Goal: Navigation & Orientation: Find specific page/section

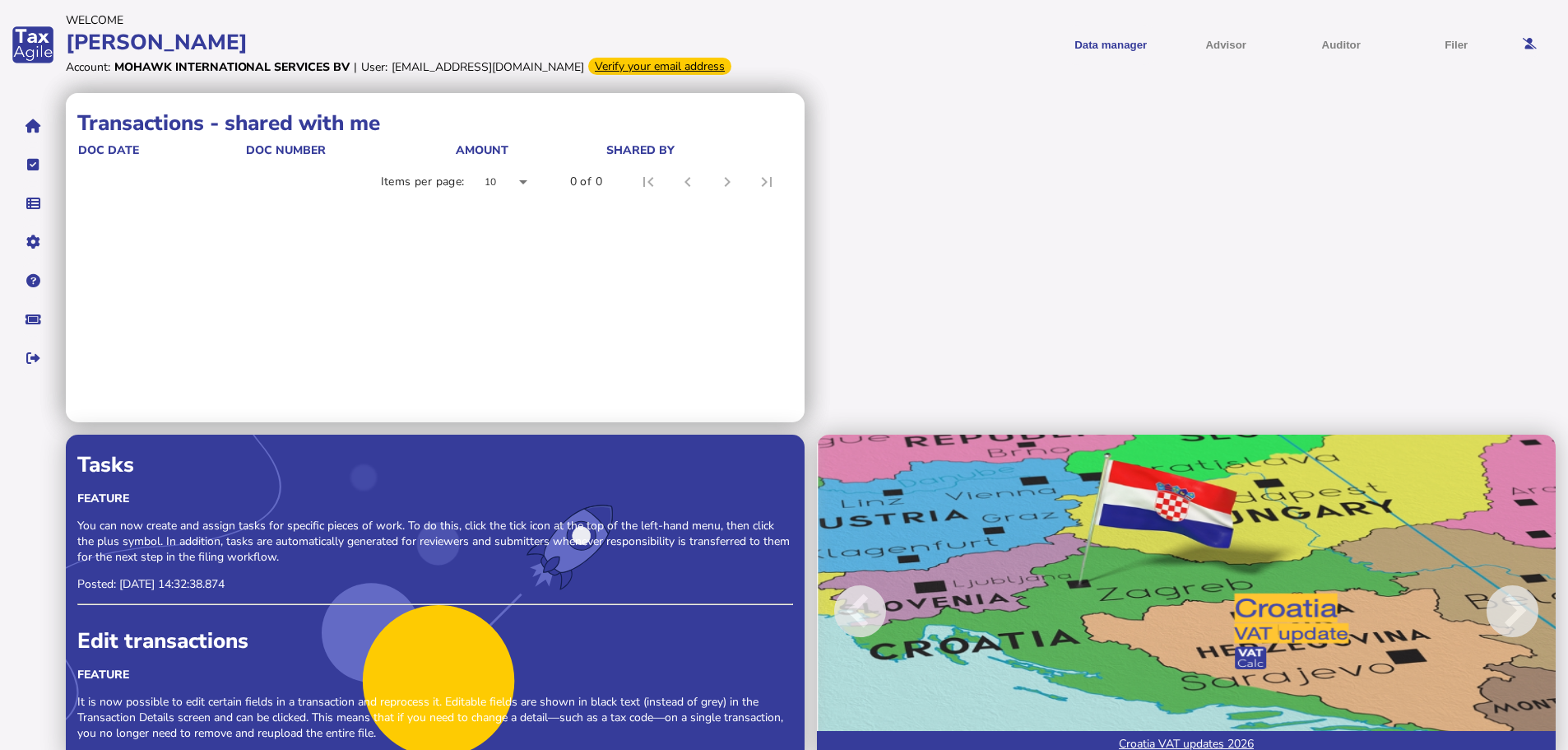
click at [588, 61] on div "Verify your email address" at bounding box center [659, 66] width 143 height 17
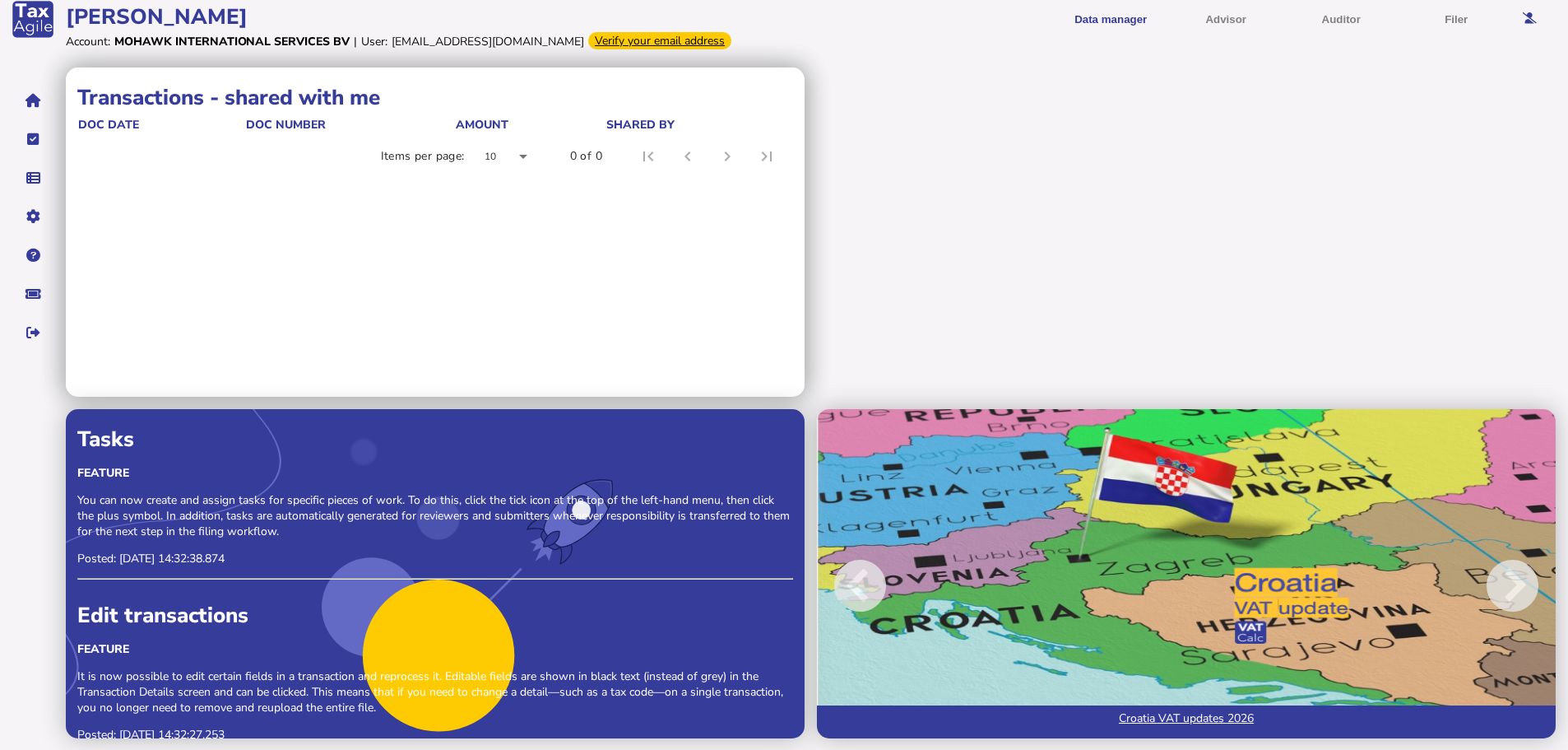
scroll to position [26, 0]
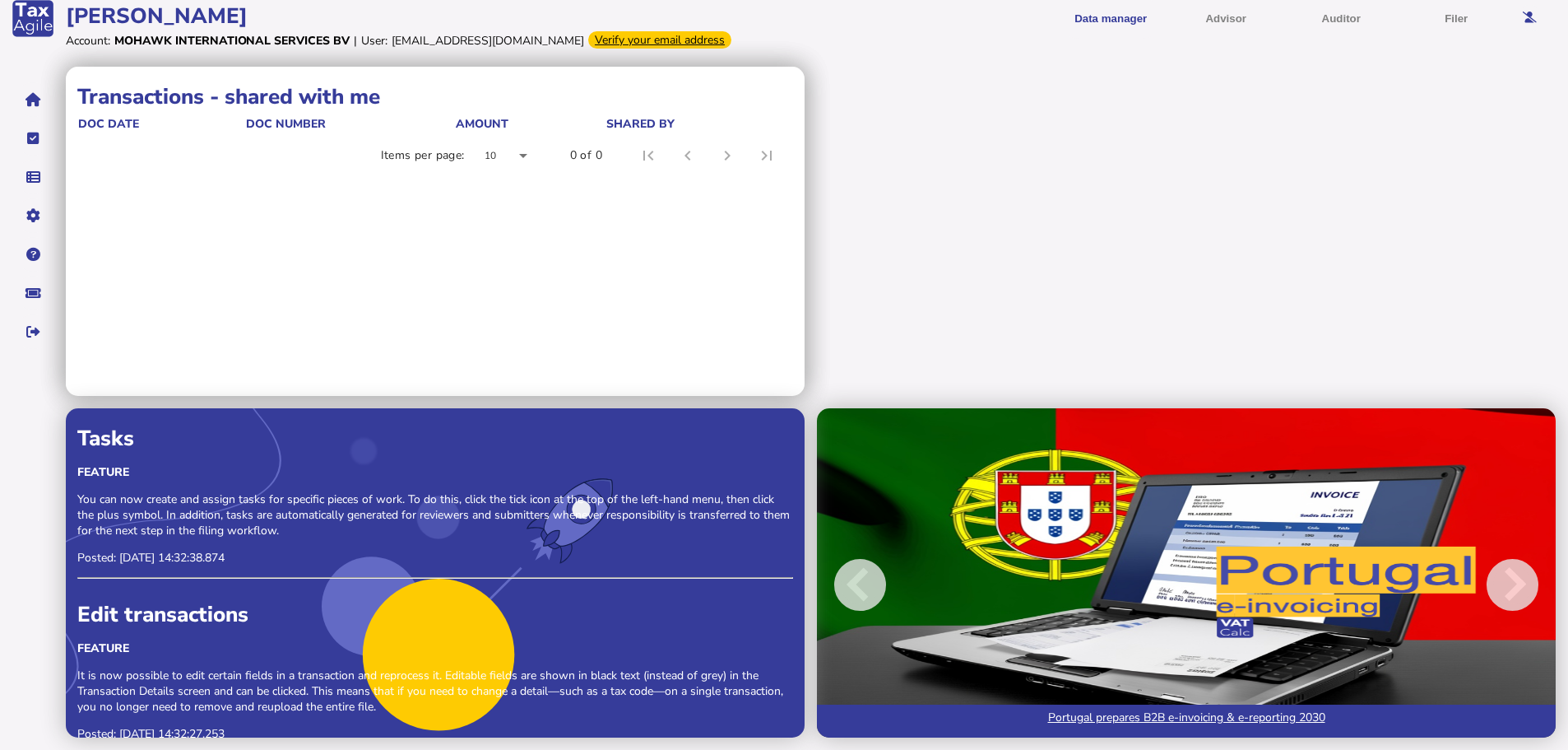
click at [1025, 418] on img at bounding box center [1186, 573] width 739 height 329
click at [851, 584] on span at bounding box center [860, 584] width 52 height 52
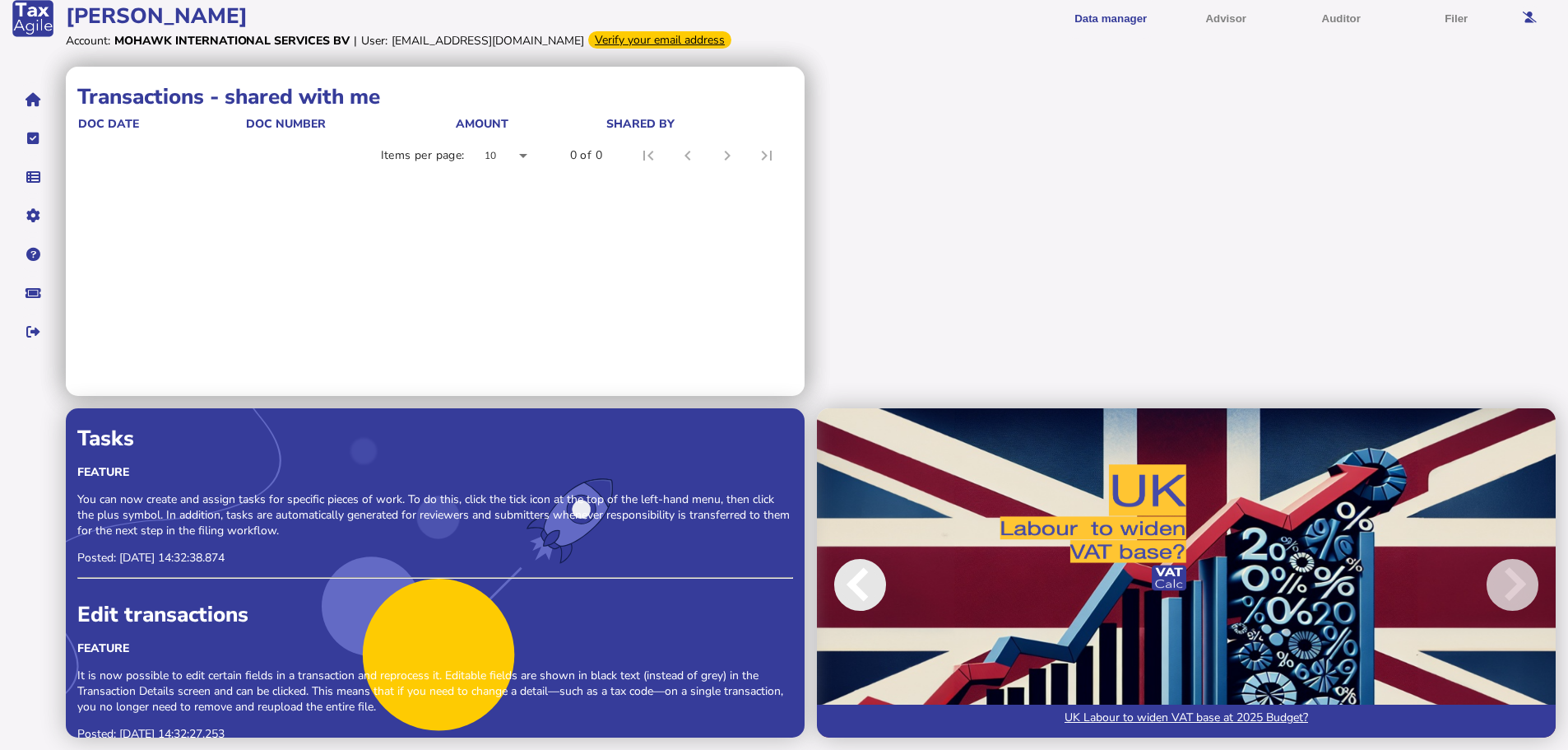
click at [851, 584] on span at bounding box center [860, 584] width 52 height 52
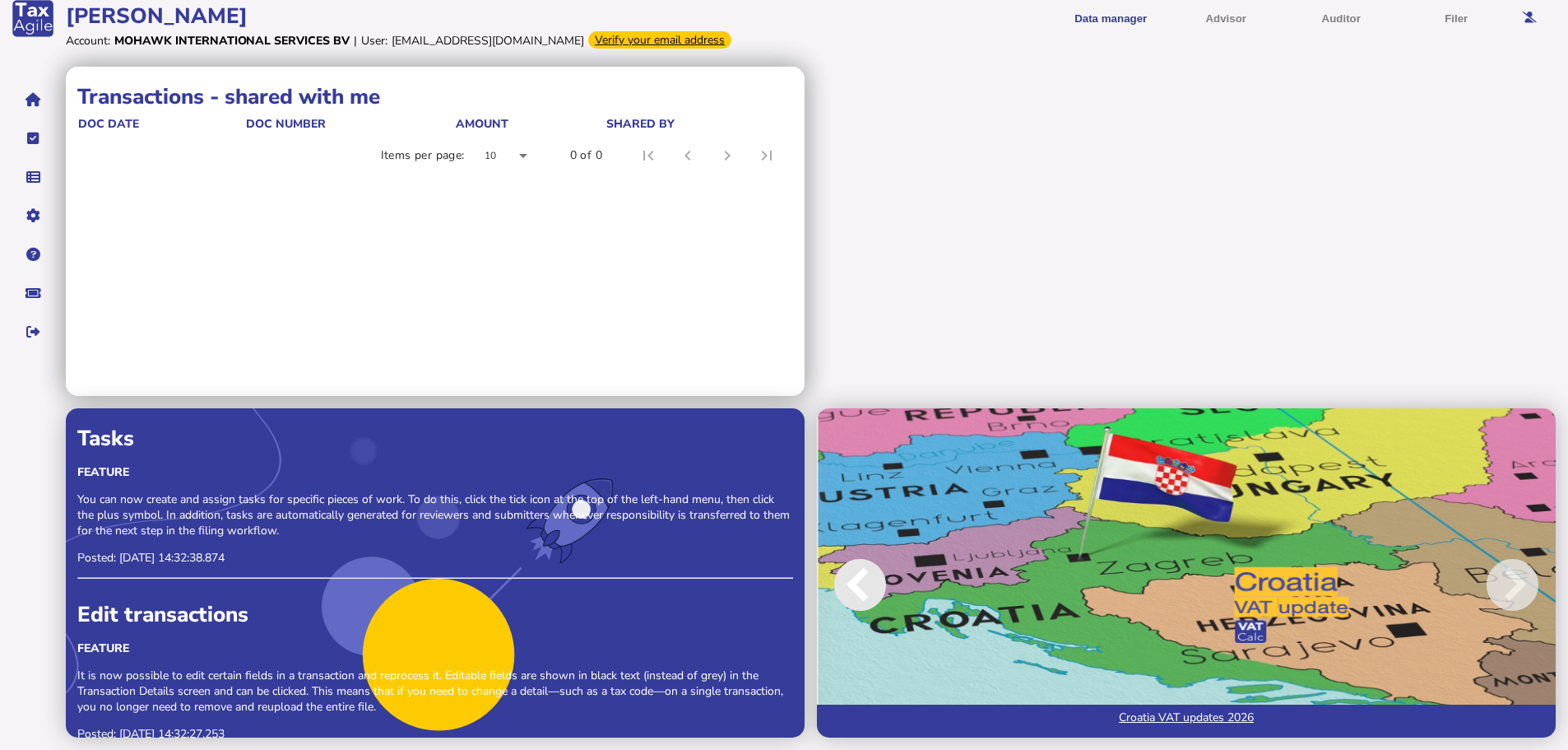
click at [851, 584] on span at bounding box center [860, 584] width 52 height 52
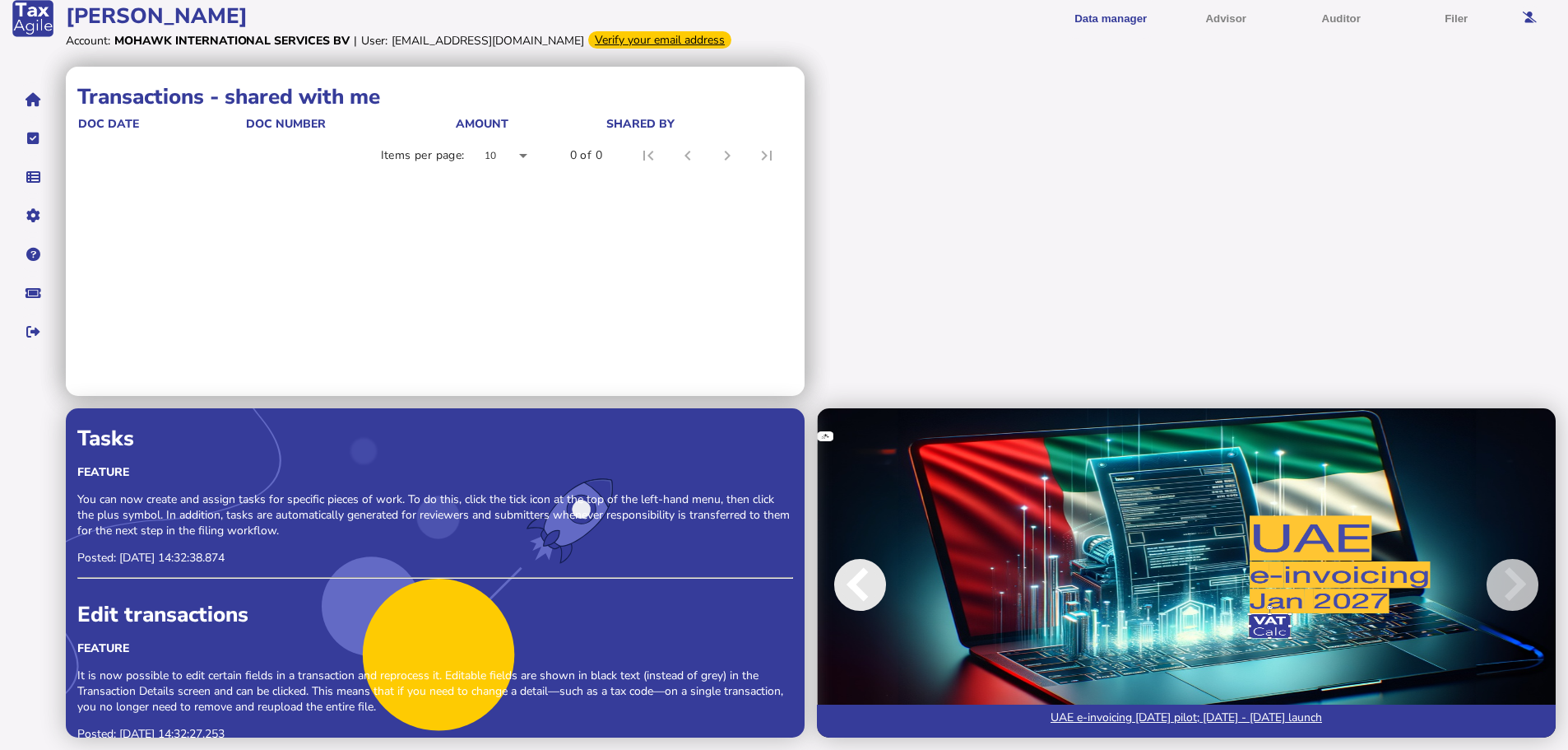
click at [851, 584] on span at bounding box center [860, 584] width 52 height 52
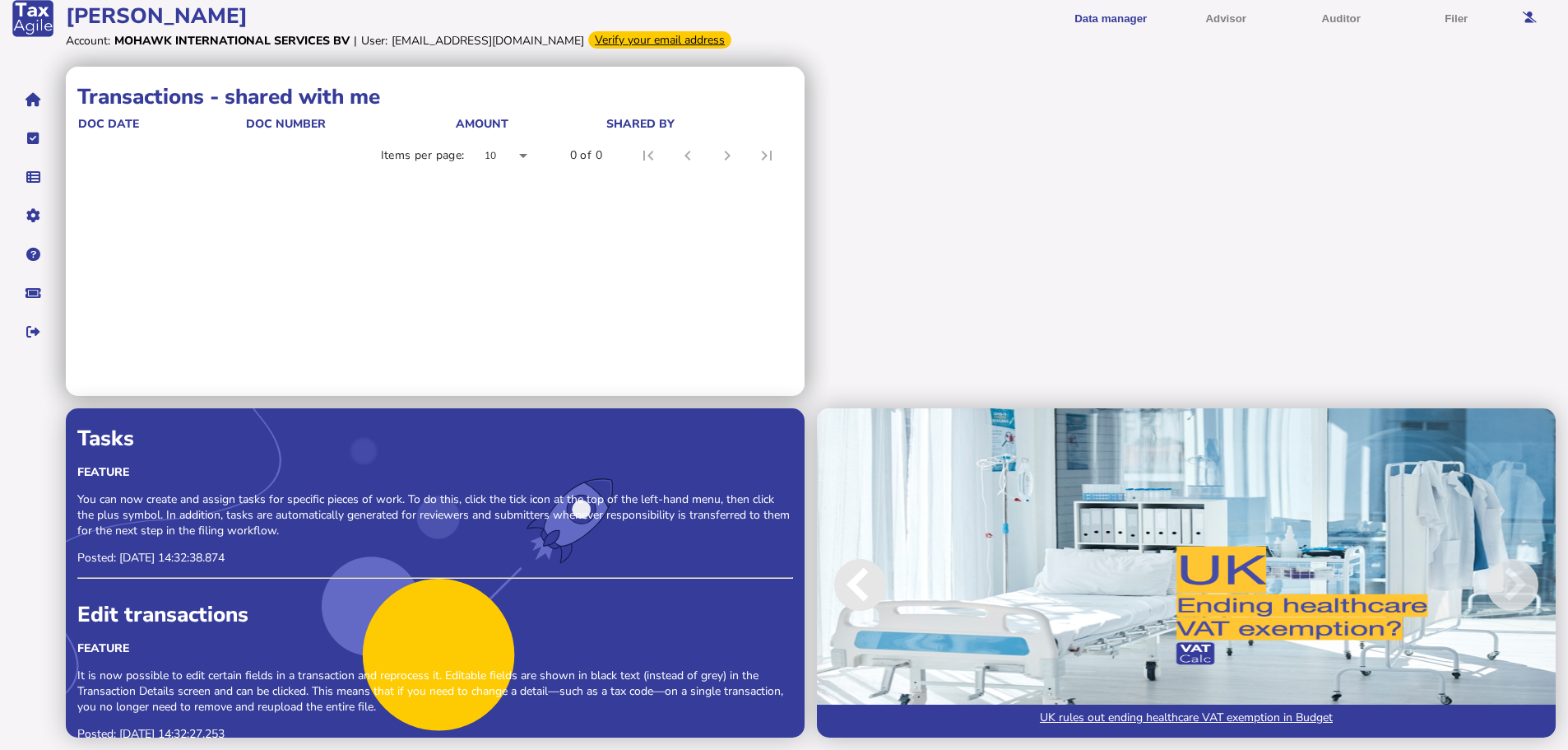
click at [851, 584] on span at bounding box center [860, 584] width 52 height 52
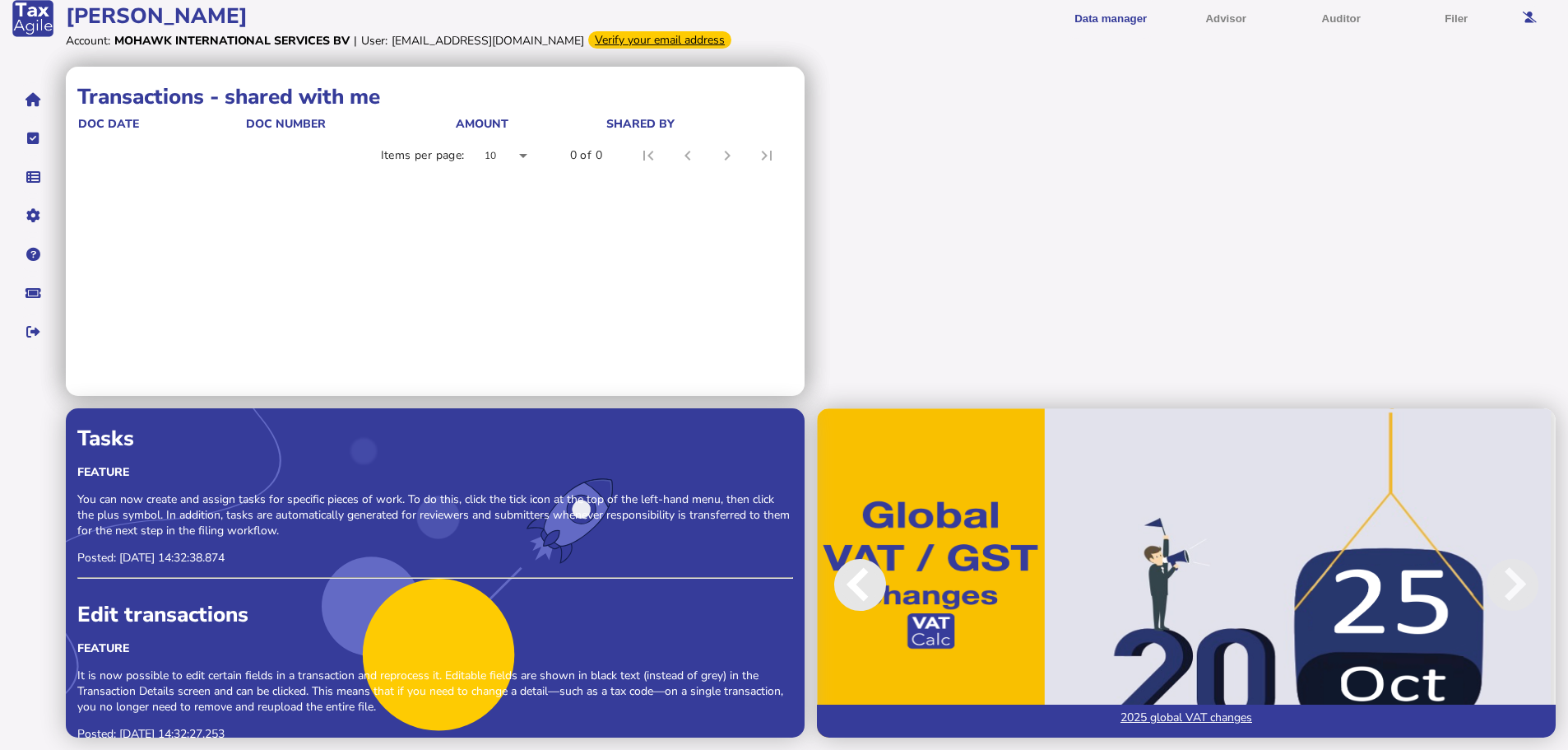
click at [851, 584] on span at bounding box center [860, 584] width 52 height 52
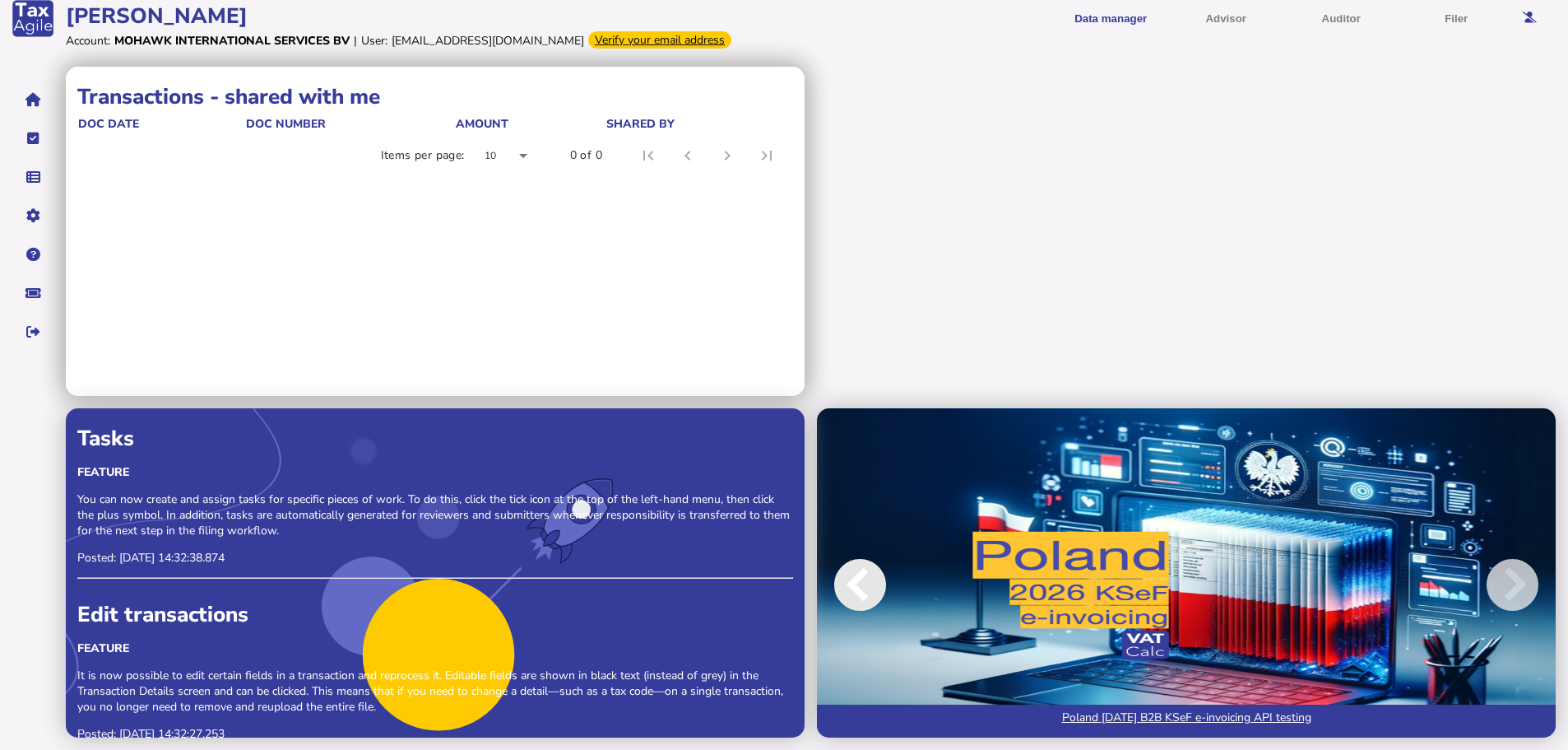
click at [851, 584] on span at bounding box center [860, 584] width 52 height 52
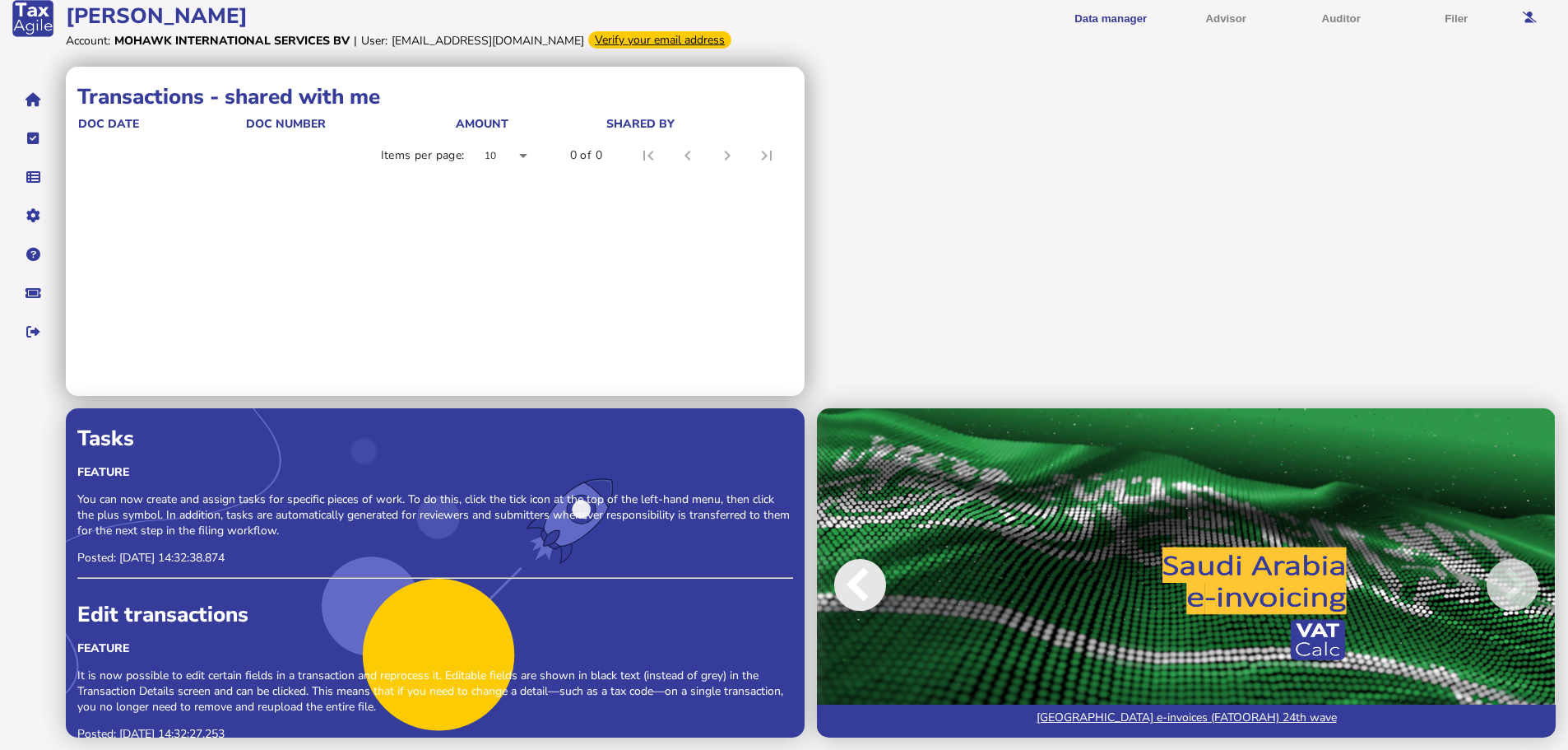
click at [851, 584] on span at bounding box center [860, 584] width 52 height 52
click at [86, 197] on link "Transaction list" at bounding box center [114, 200] width 127 height 25
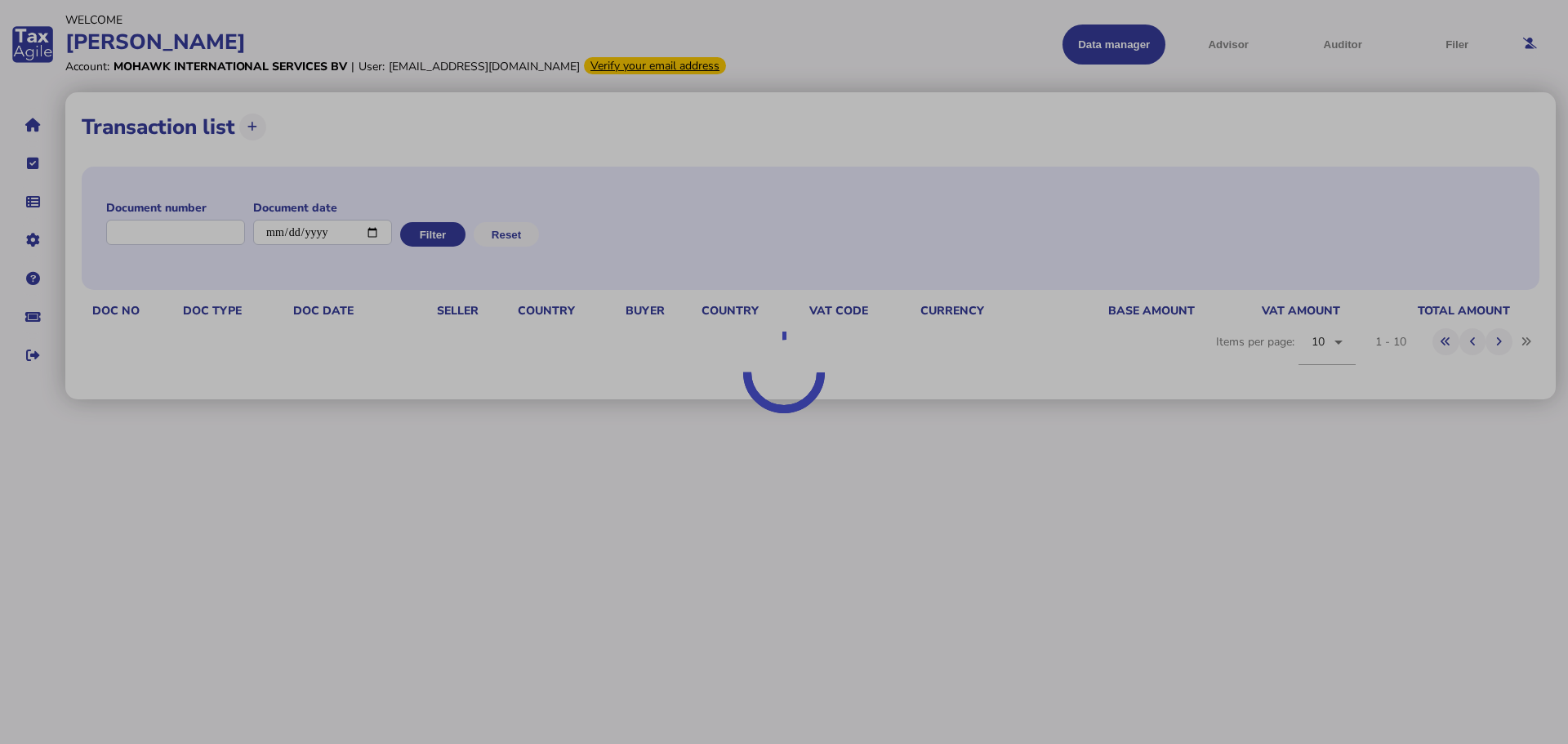
click at [548, 71] on div at bounding box center [784, 372] width 1568 height 744
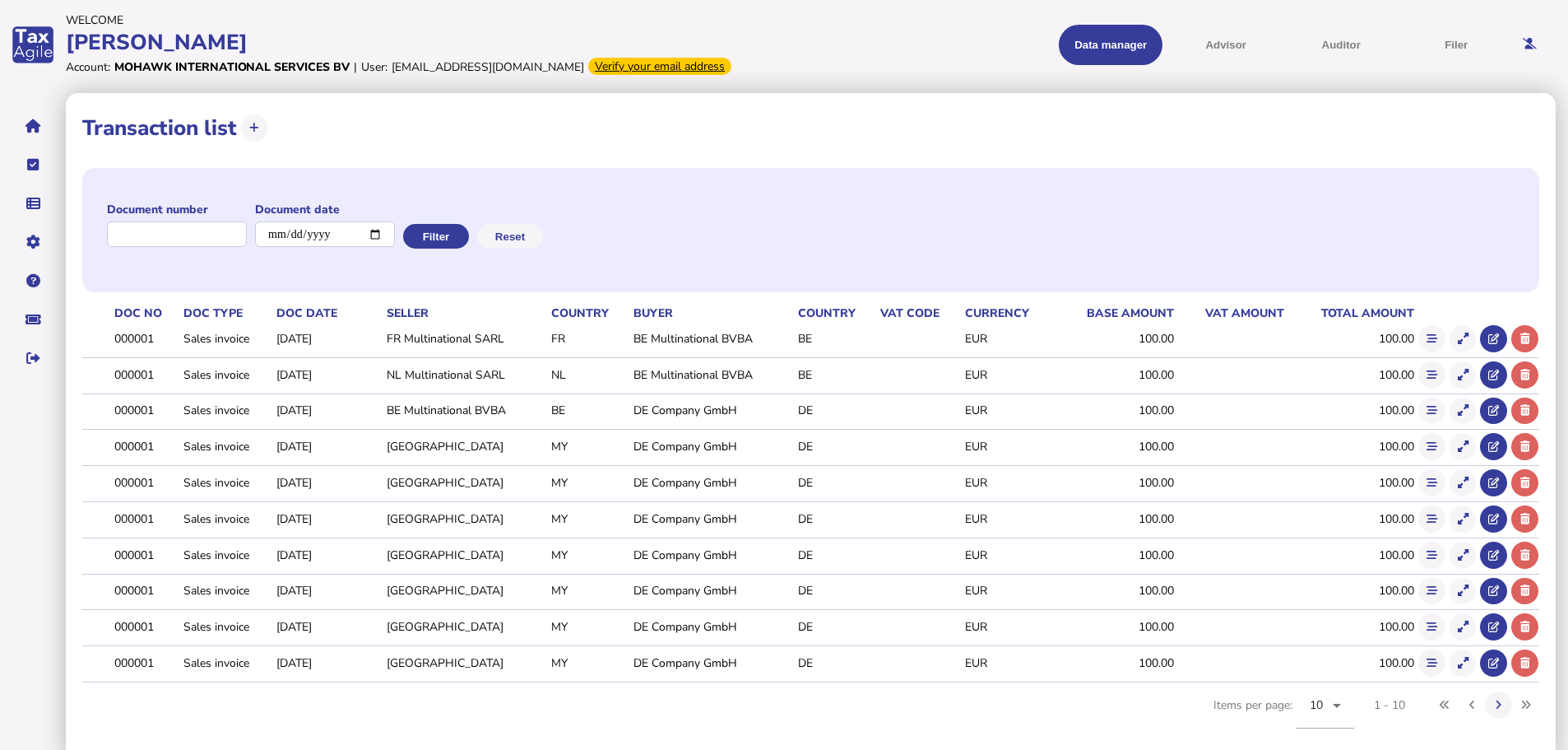
click at [588, 64] on div "Verify your email address" at bounding box center [659, 66] width 143 height 17
click at [588, 61] on div "Verify your email address" at bounding box center [659, 66] width 143 height 17
click at [583, 56] on div "[PERSON_NAME]" at bounding box center [424, 42] width 718 height 29
click at [588, 59] on div "Verify your email address" at bounding box center [659, 66] width 143 height 17
click at [531, 53] on div "[PERSON_NAME]" at bounding box center [424, 42] width 718 height 29
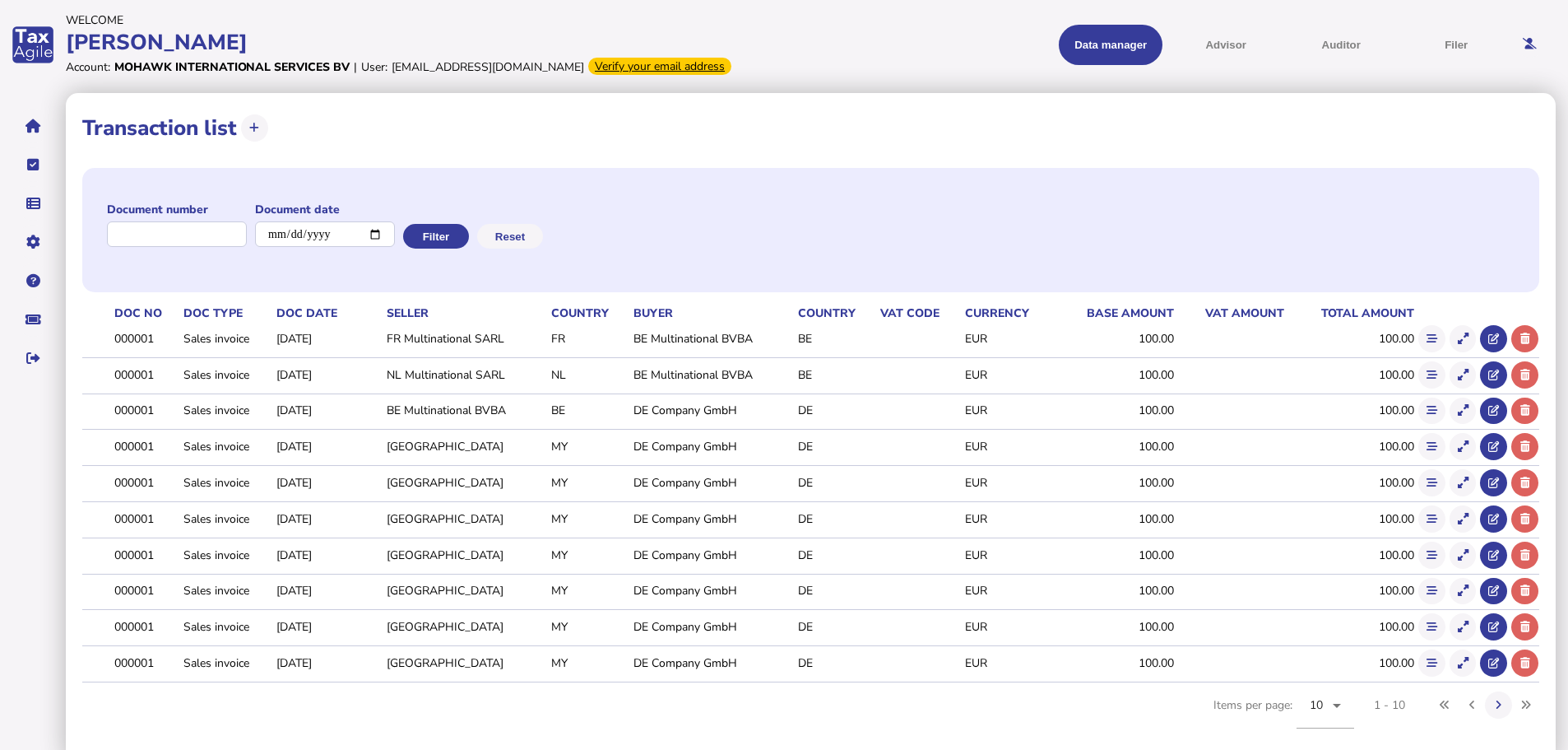
drag, startPoint x: 519, startPoint y: 58, endPoint x: 494, endPoint y: 104, distance: 52.4
click at [494, 104] on div "**********" at bounding box center [811, 428] width 1490 height 669
drag, startPoint x: 396, startPoint y: 65, endPoint x: 485, endPoint y: 65, distance: 89.0
click at [485, 65] on div "[EMAIL_ADDRESS][DOMAIN_NAME]" at bounding box center [487, 64] width 192 height 15
drag, startPoint x: 390, startPoint y: 63, endPoint x: 484, endPoint y: 68, distance: 94.1
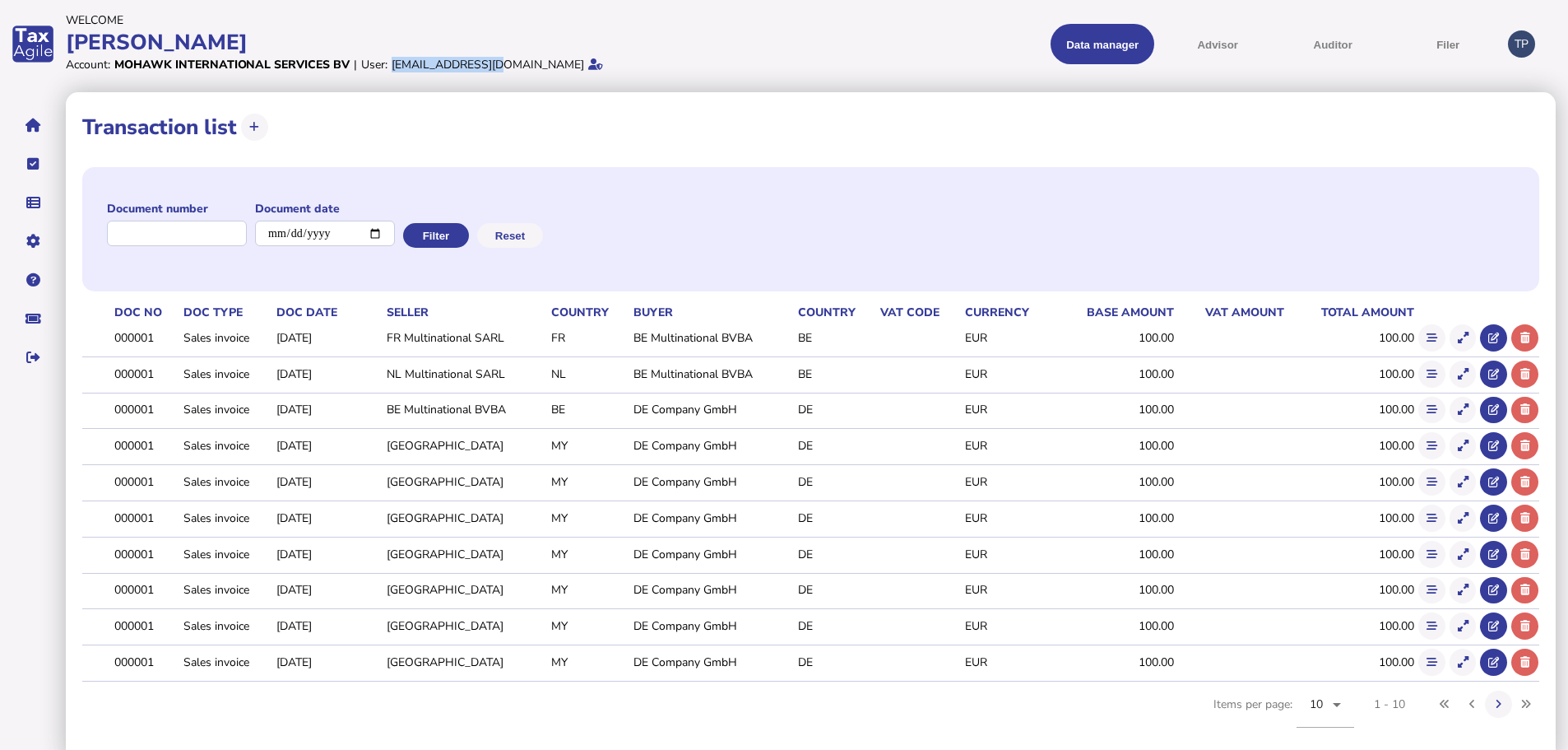
click at [484, 68] on div "[EMAIL_ADDRESS][DOMAIN_NAME]" at bounding box center [487, 64] width 192 height 15
copy div "[EMAIL_ADDRESS][DOMAIN_NAME]"
click at [1522, 40] on div "TP" at bounding box center [1521, 44] width 27 height 27
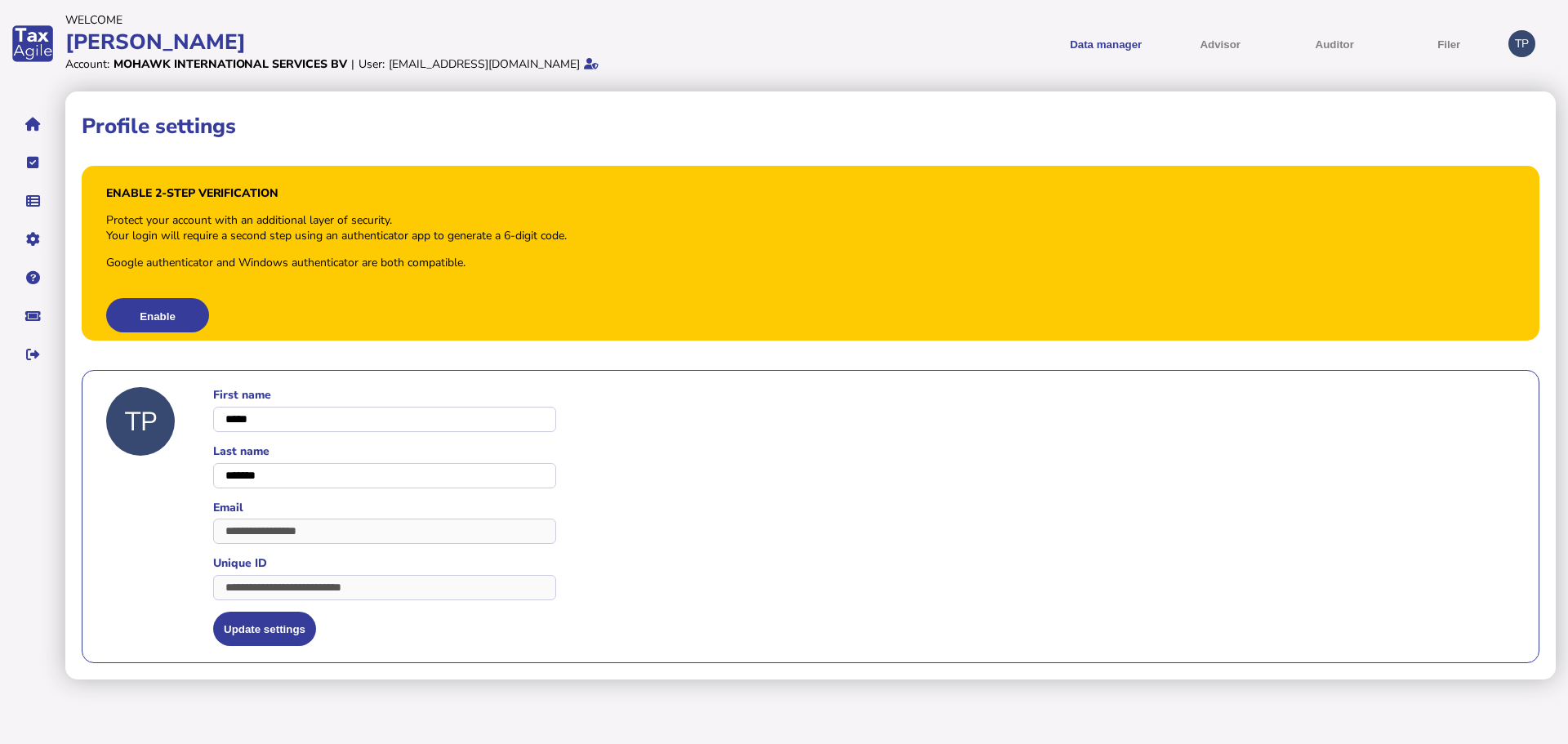
click at [304, 237] on div "Your login will require a second step using an authenticator app to generate a …" at bounding box center [336, 235] width 461 height 15
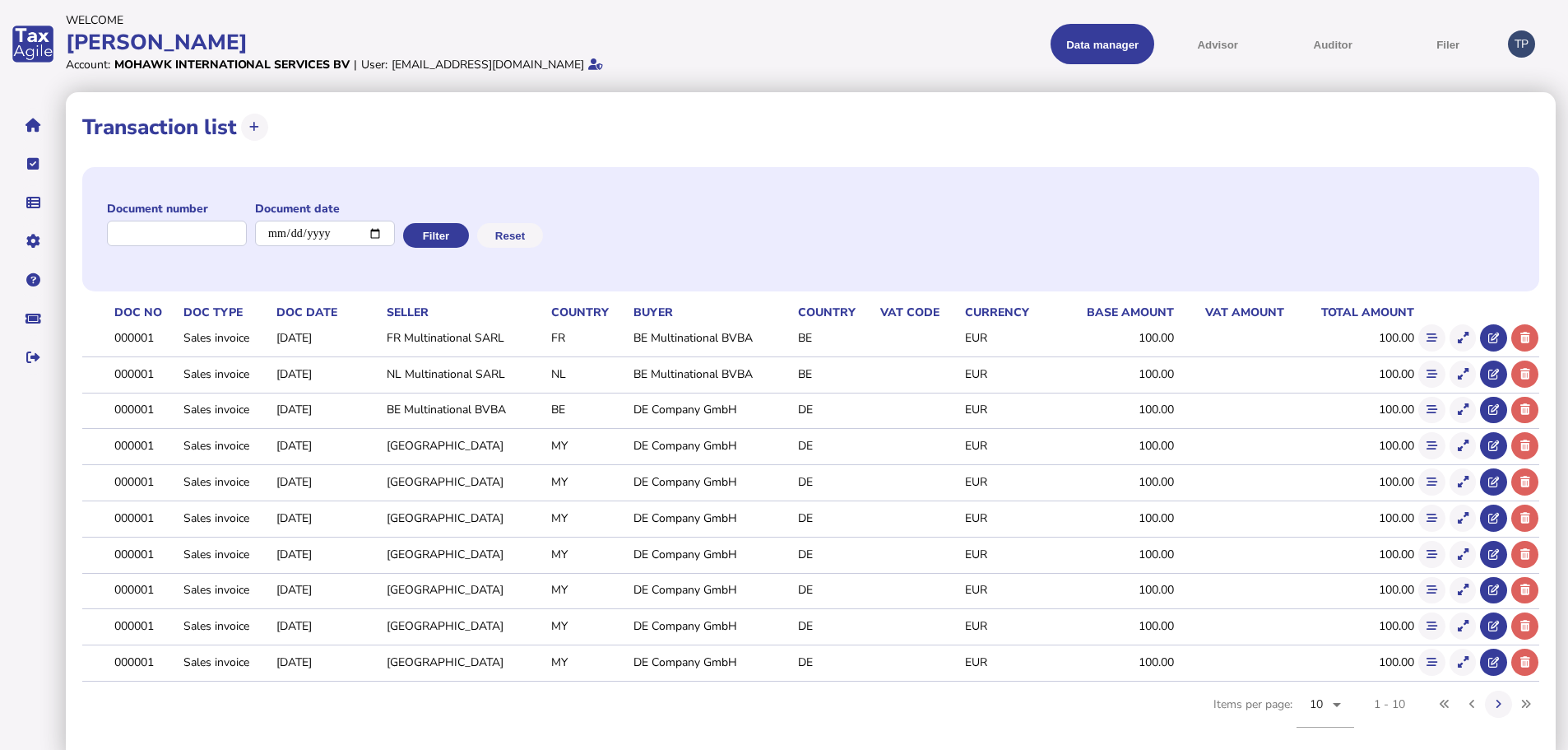
click at [536, 170] on div "Document number Document date Filter Reset" at bounding box center [811, 229] width 1457 height 125
click at [588, 63] on icon at bounding box center [595, 64] width 14 height 12
click at [466, 60] on div "[EMAIL_ADDRESS][DOMAIN_NAME]" at bounding box center [487, 64] width 192 height 15
click at [588, 62] on icon at bounding box center [595, 64] width 14 height 12
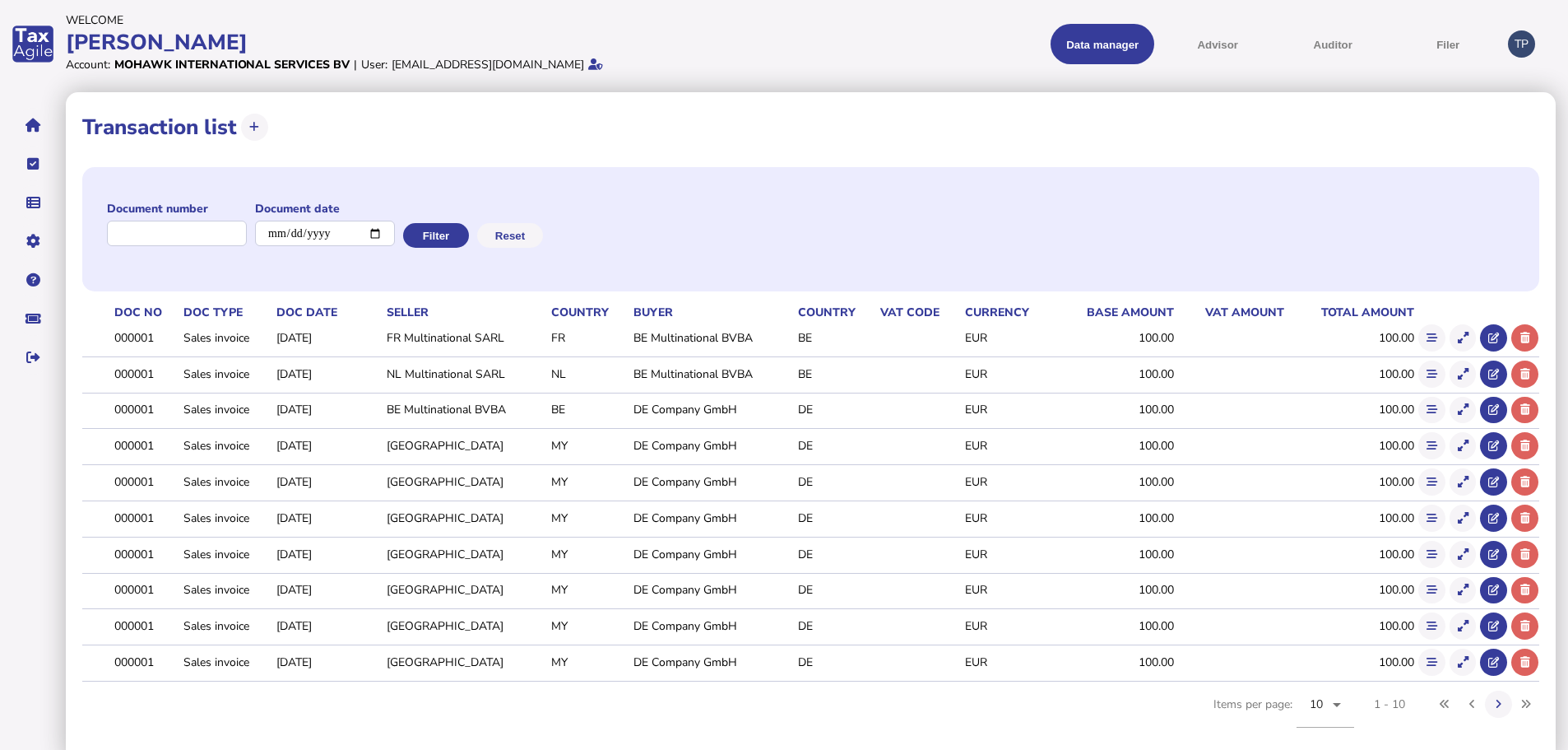
click at [1521, 36] on div "TP" at bounding box center [1521, 44] width 27 height 27
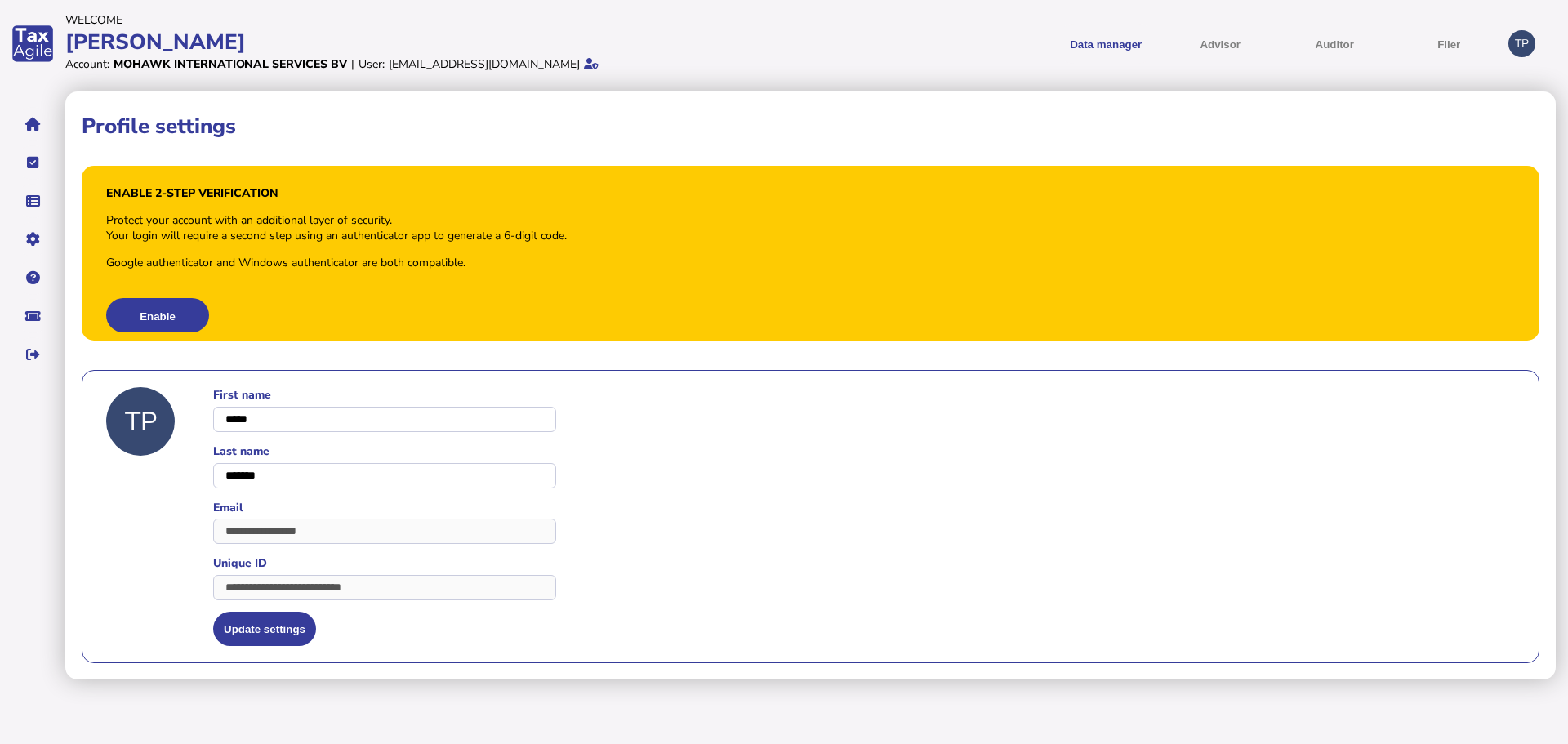
click at [212, 231] on div "Your login will require a second step using an authenticator app to generate a …" at bounding box center [336, 235] width 461 height 15
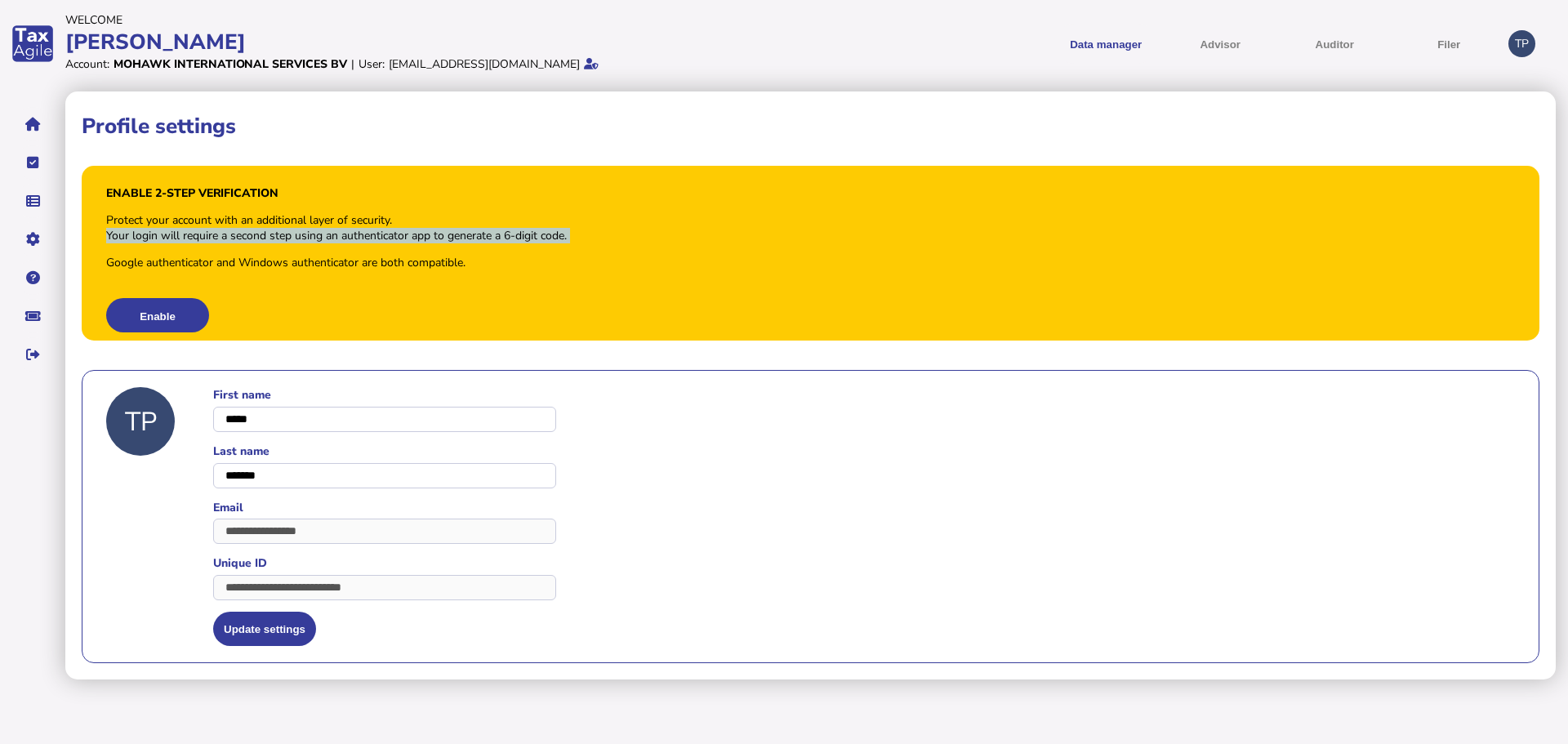
click at [212, 231] on div "Your login will require a second step using an authenticator app to generate a …" at bounding box center [336, 235] width 461 height 15
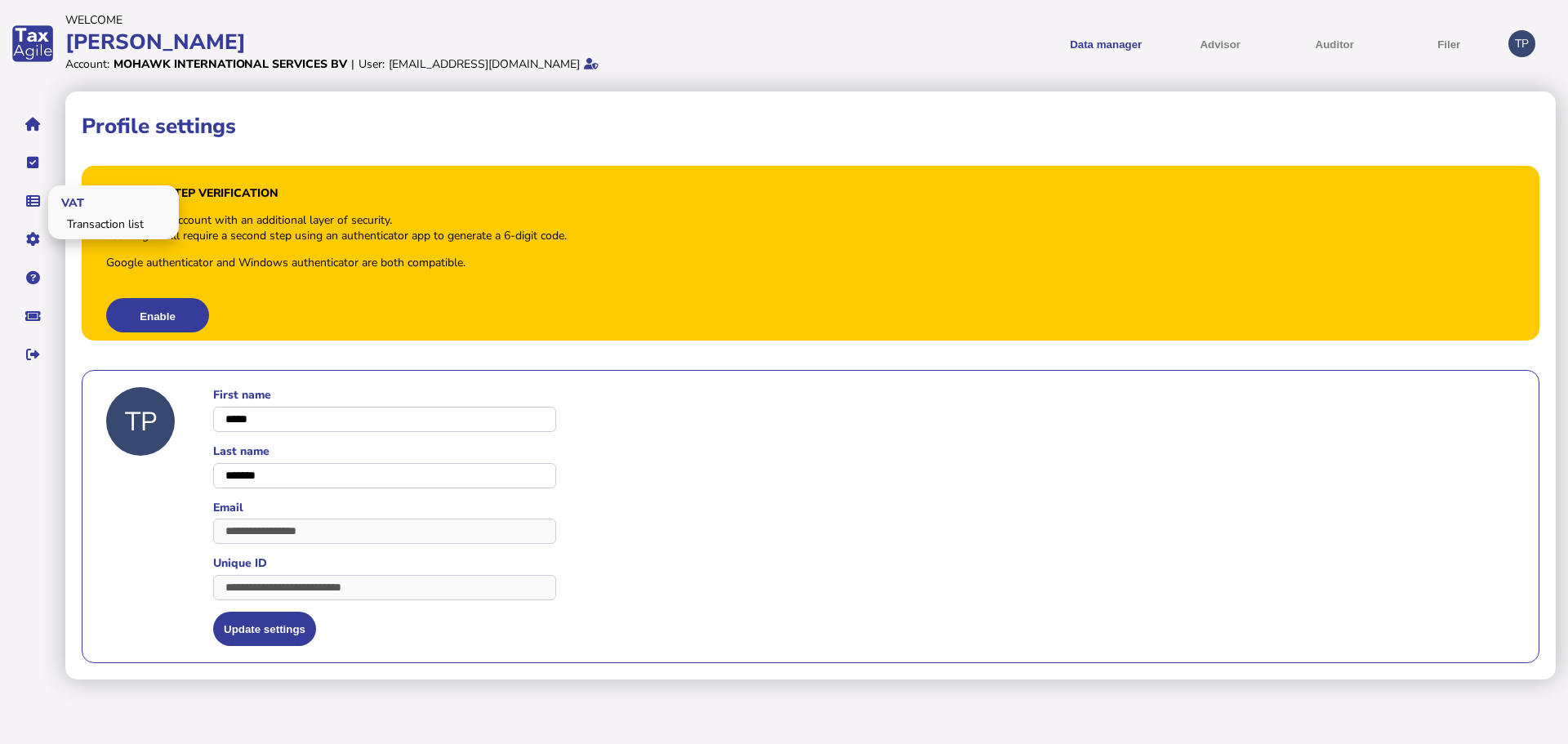
click at [61, 200] on span "VAT" at bounding box center [70, 202] width 44 height 39
click at [108, 224] on link "Transaction list" at bounding box center [114, 224] width 126 height 25
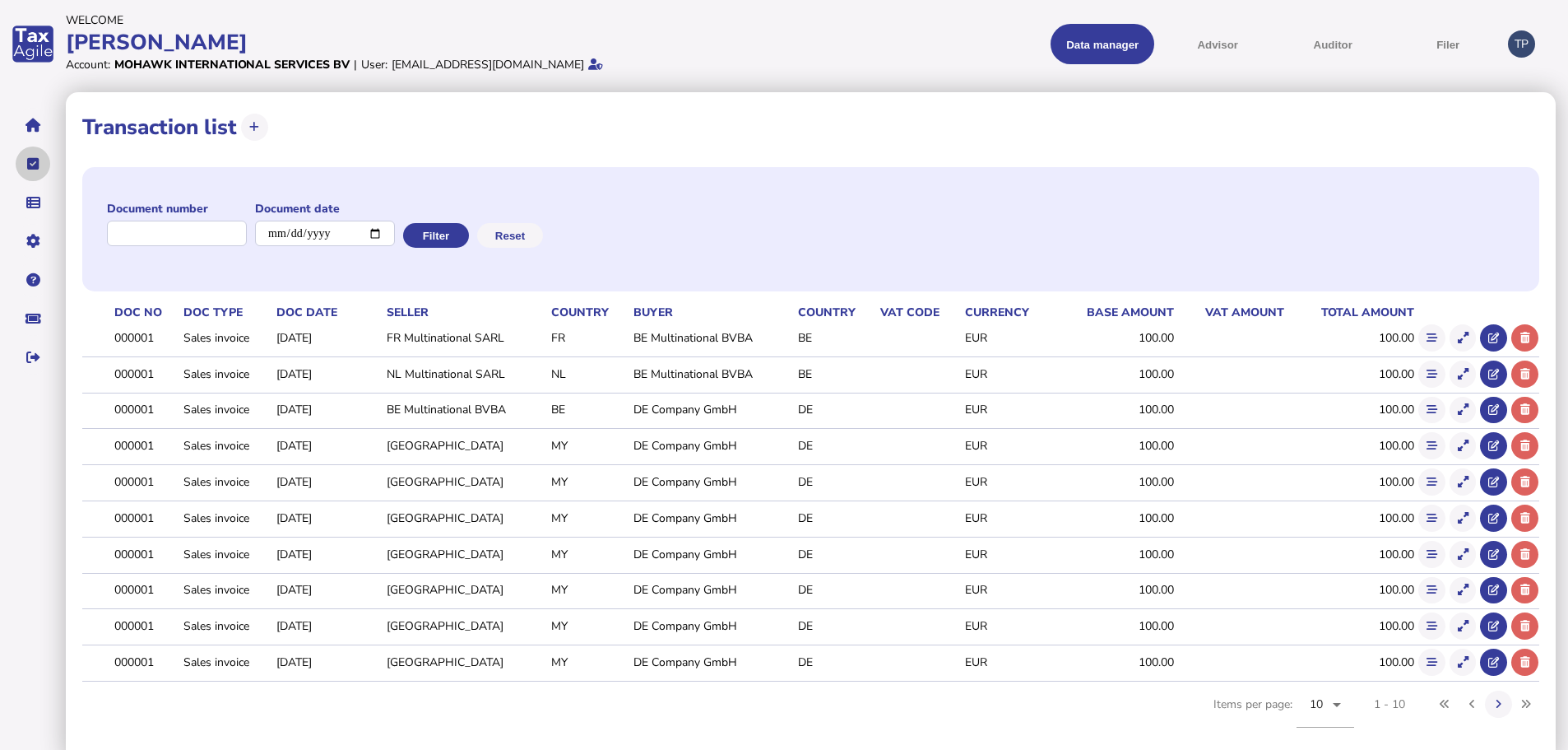
click at [34, 174] on button "navigate application pages" at bounding box center [32, 164] width 35 height 35
select select "**********"
select select "********"
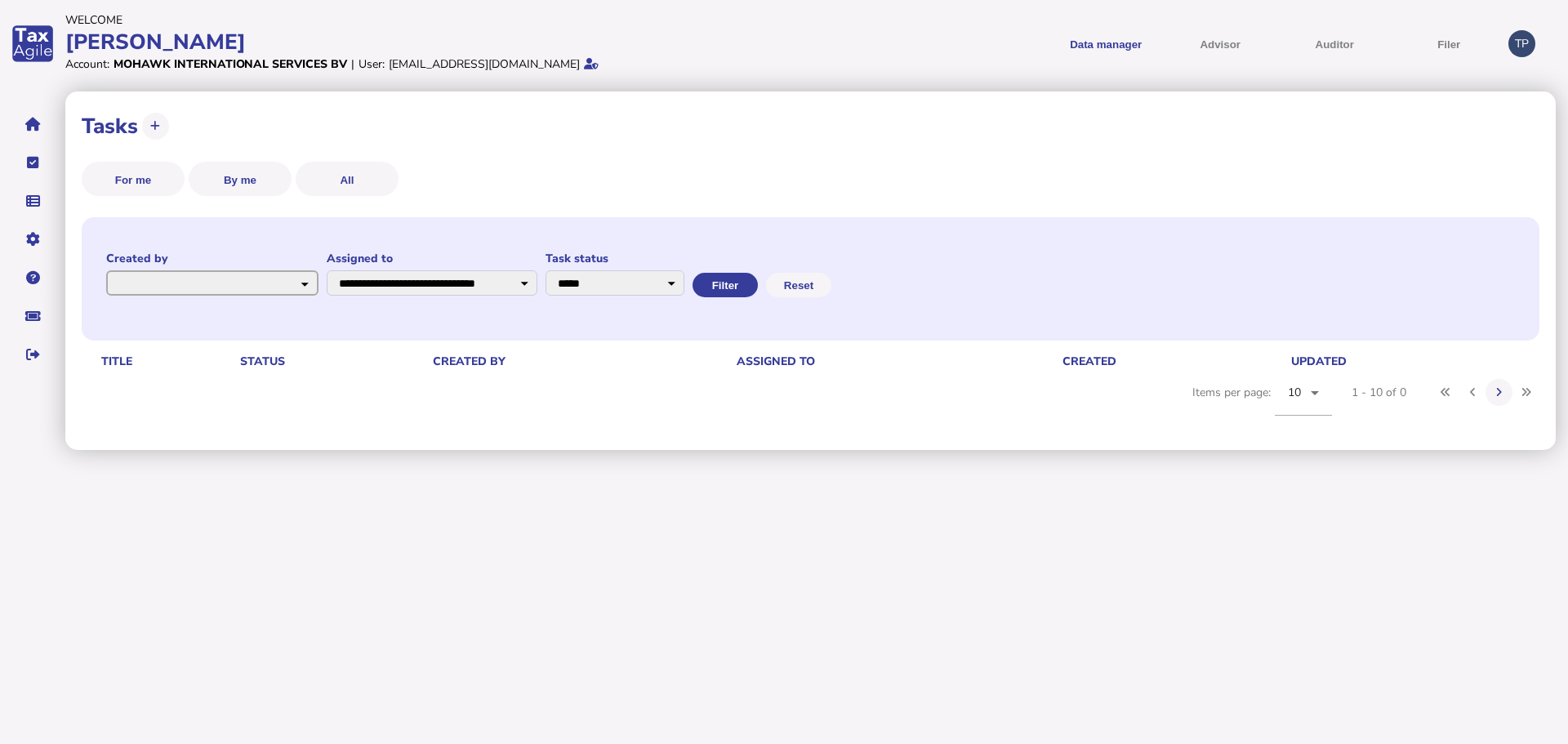
click at [308, 283] on select "**********" at bounding box center [212, 282] width 212 height 25
click at [337, 177] on button "All" at bounding box center [347, 178] width 103 height 34
select select
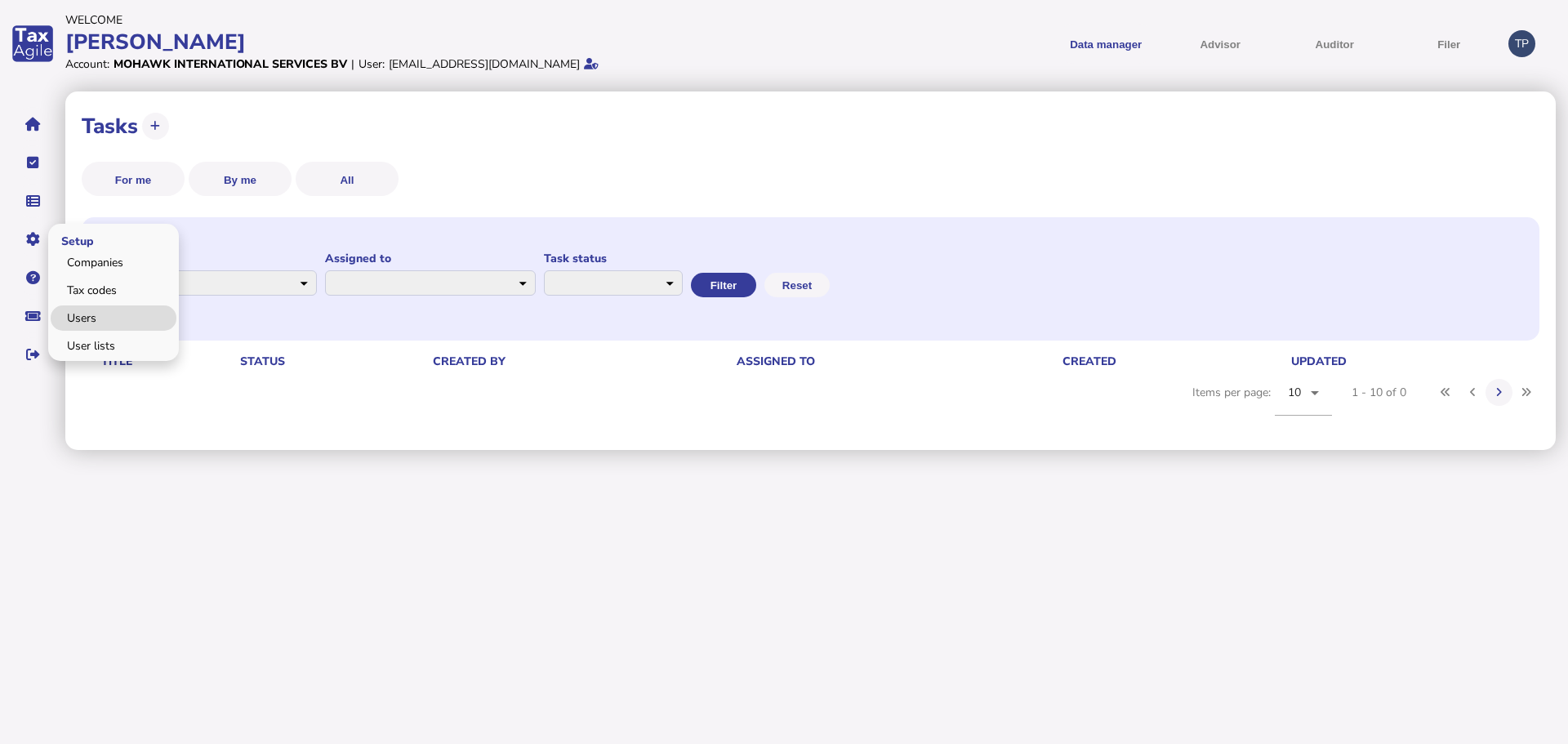
click at [75, 321] on link "Users" at bounding box center [114, 318] width 126 height 25
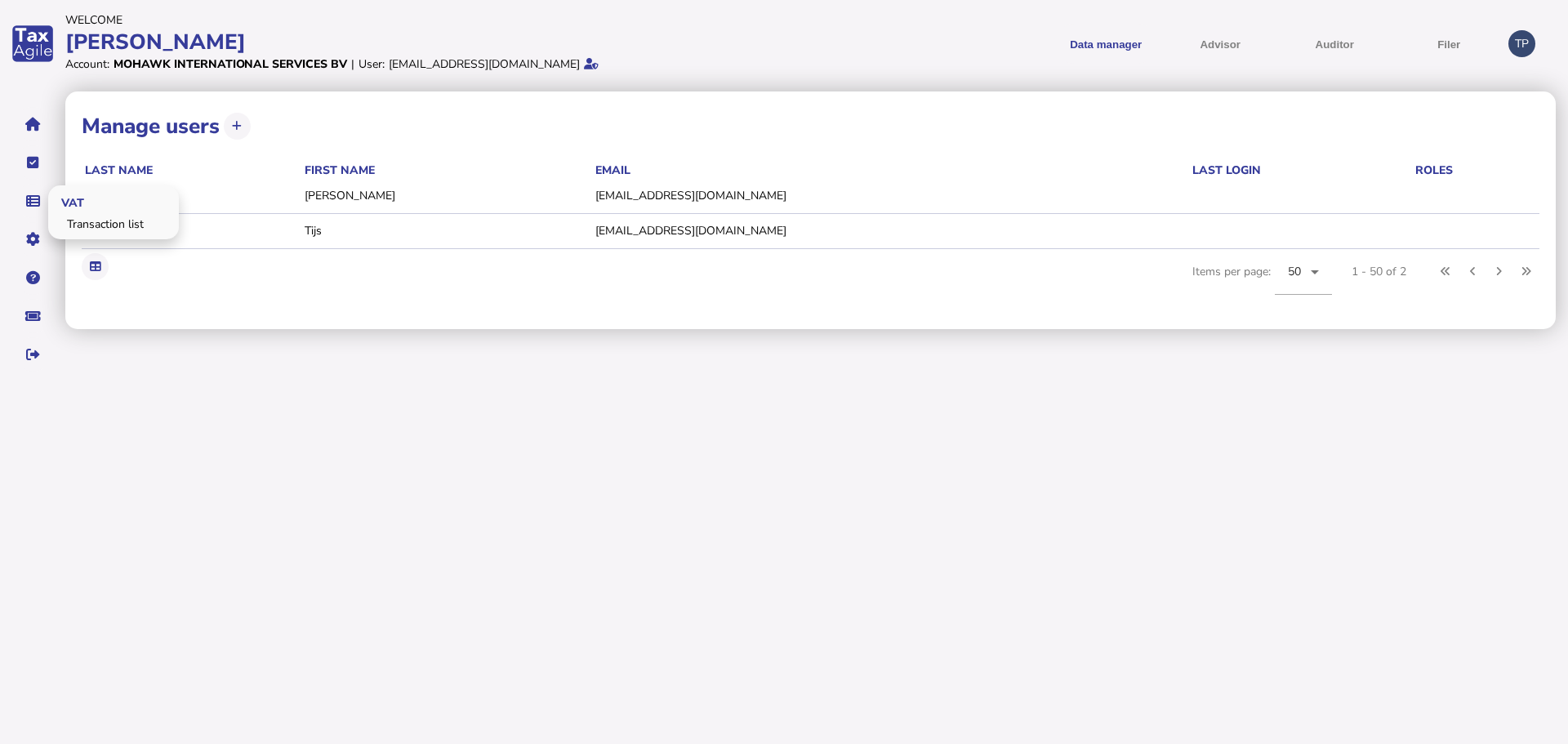
click at [88, 215] on span "VAT" at bounding box center [70, 202] width 44 height 39
click at [82, 224] on link "Transaction list" at bounding box center [114, 224] width 126 height 25
